Goal: Find specific page/section: Find specific page/section

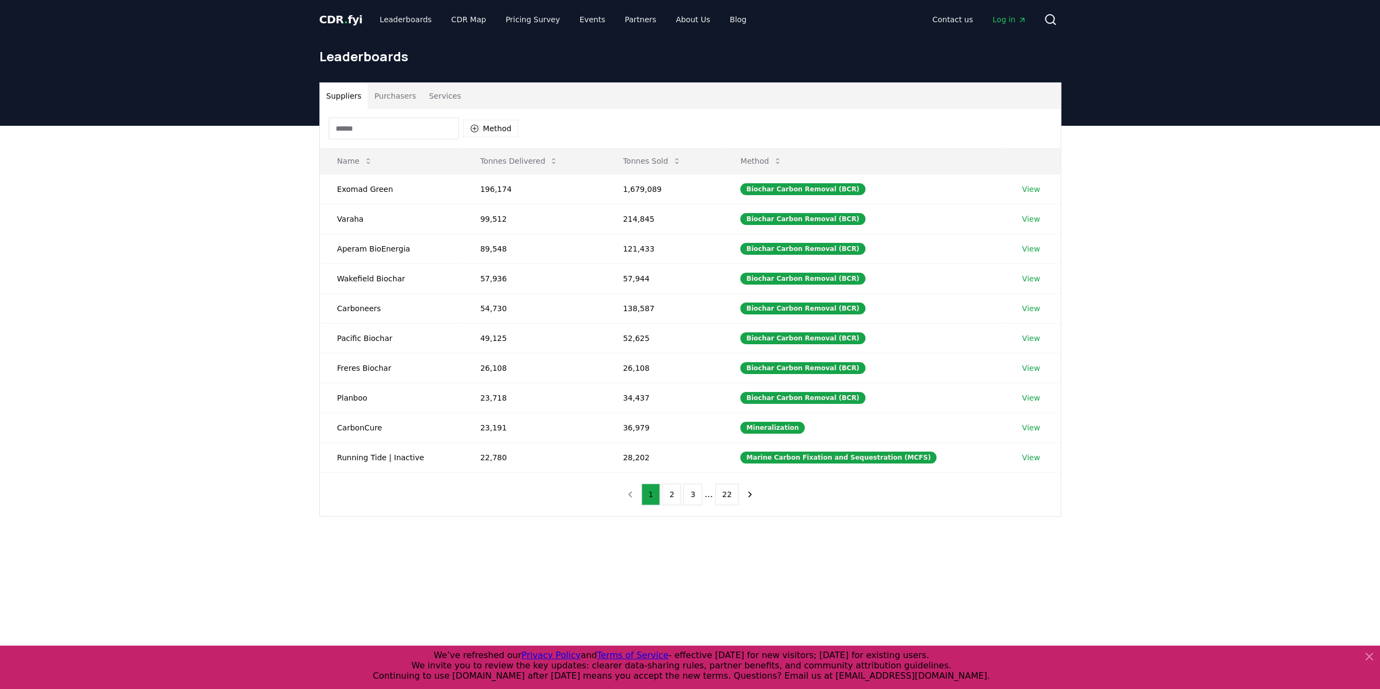
click at [394, 94] on button "Purchasers" at bounding box center [395, 96] width 55 height 26
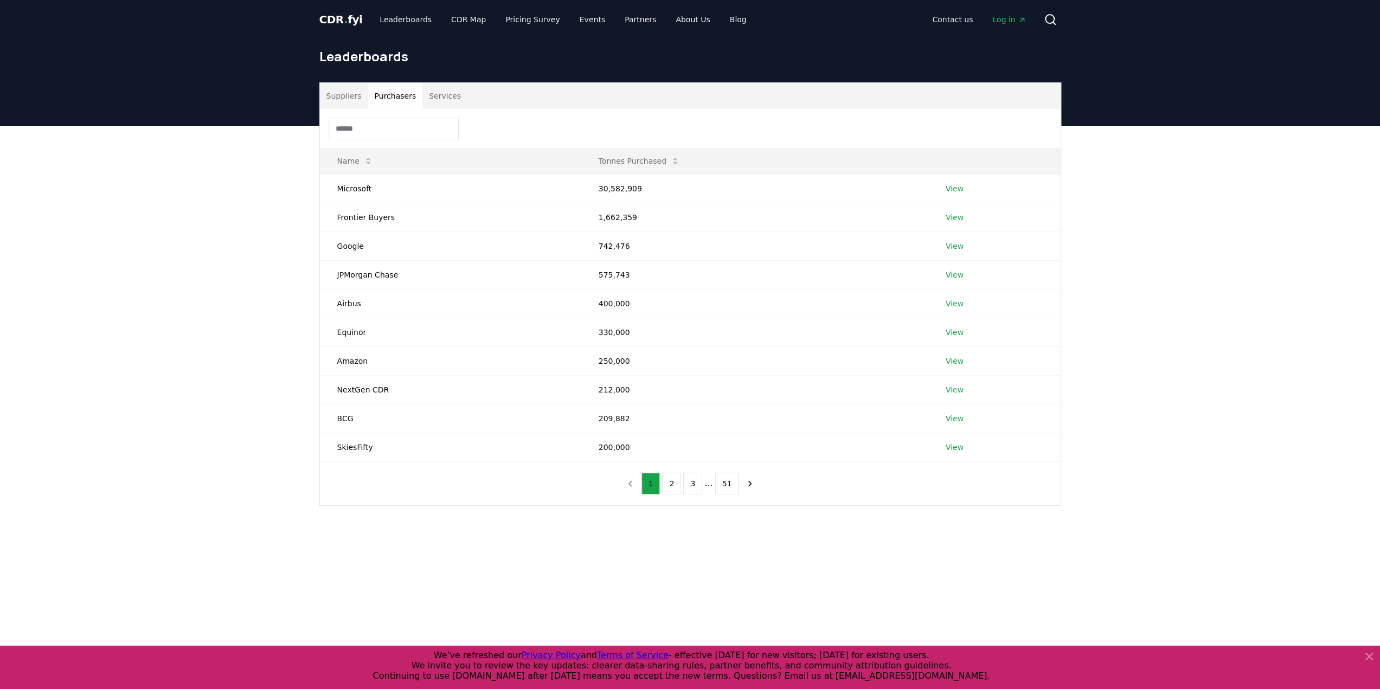
click at [381, 124] on input at bounding box center [394, 129] width 130 height 22
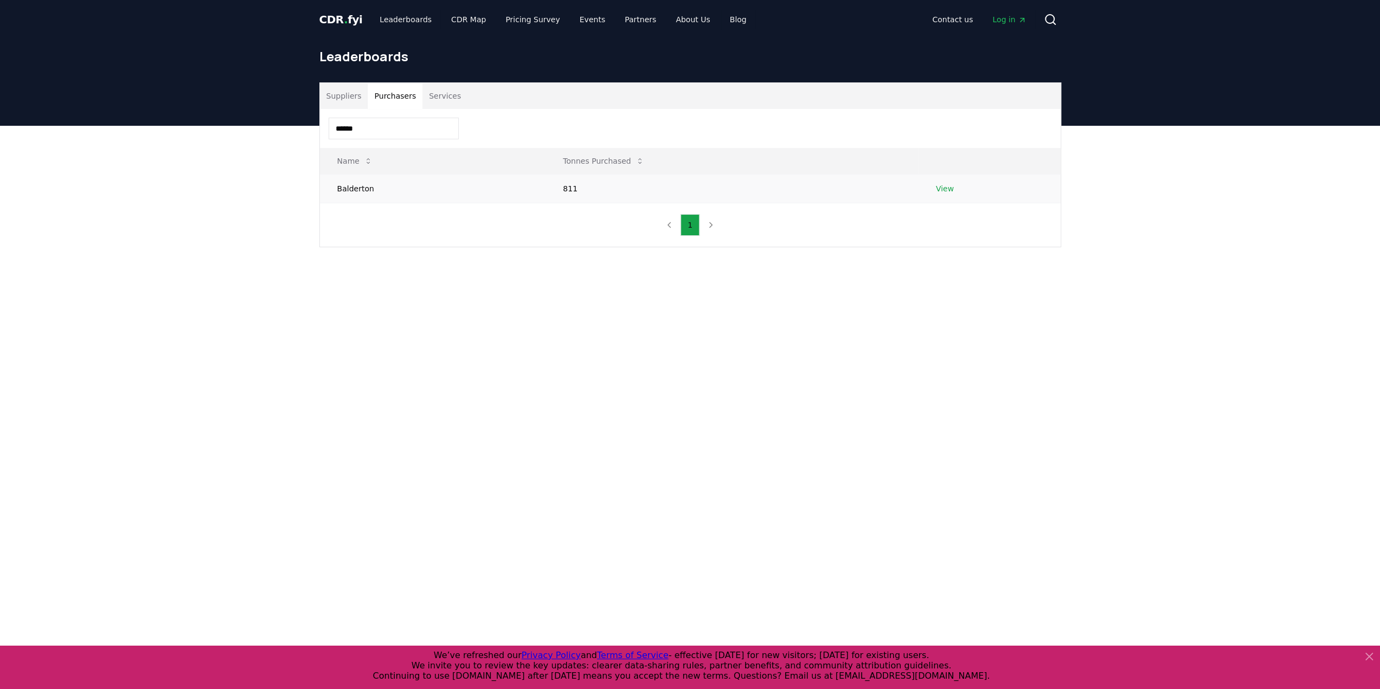
type input "******"
click at [950, 185] on link "View" at bounding box center [945, 188] width 18 height 11
